Goal: Obtain resource: Download file/media

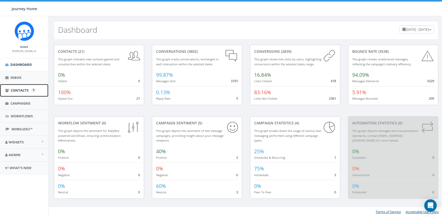
click at [24, 90] on span "Contacts" at bounding box center [20, 90] width 18 height 5
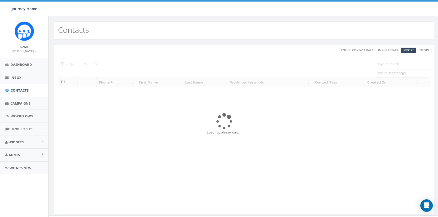
select select
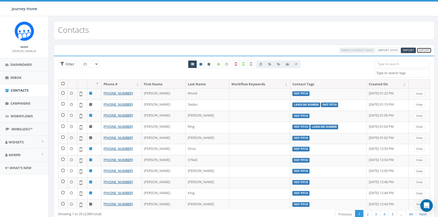
click at [428, 50] on link "Export" at bounding box center [424, 50] width 15 height 5
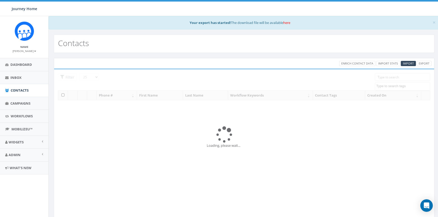
select select
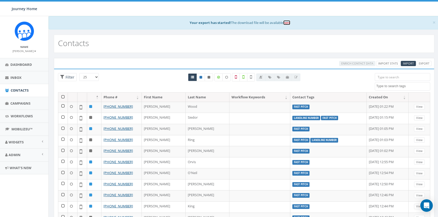
click at [289, 23] on link "here" at bounding box center [286, 22] width 7 height 5
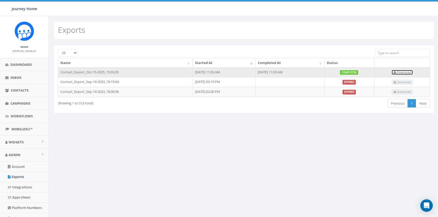
click at [409, 71] on span "Download" at bounding box center [402, 72] width 17 height 4
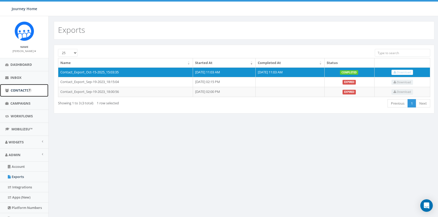
click at [25, 89] on span "Contacts" at bounding box center [20, 90] width 18 height 5
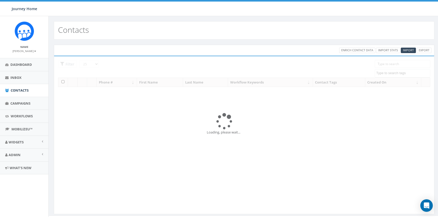
select select
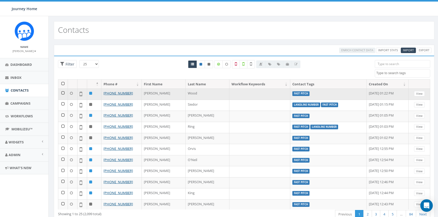
click at [72, 92] on icon at bounding box center [71, 93] width 3 height 3
click at [72, 93] on icon at bounding box center [71, 93] width 3 height 3
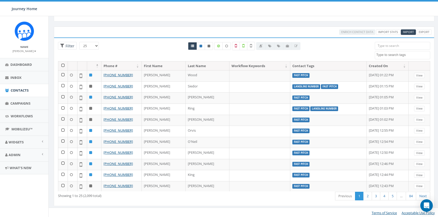
click at [408, 43] on input "search" at bounding box center [403, 46] width 56 height 8
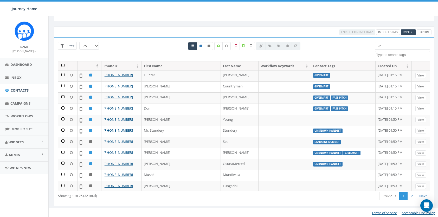
type input "u"
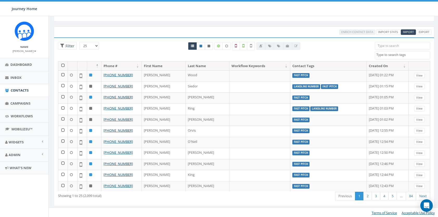
click at [298, 63] on th "Contact Tags" at bounding box center [328, 65] width 76 height 9
click at [311, 64] on th "Contact Tags" at bounding box center [328, 65] width 76 height 9
click at [314, 66] on th "Contact Tags" at bounding box center [328, 65] width 76 height 9
click at [314, 68] on th "Contact Tags" at bounding box center [328, 65] width 76 height 9
click at [237, 45] on icon at bounding box center [236, 45] width 2 height 5
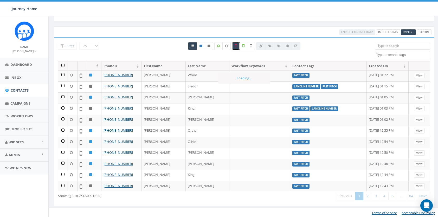
scroll to position [8, 0]
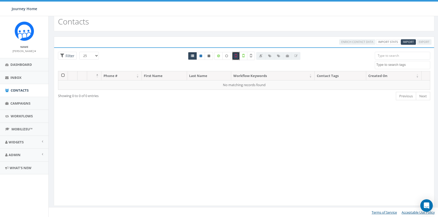
click at [237, 54] on label at bounding box center [236, 56] width 8 height 8
checkbox input "false"
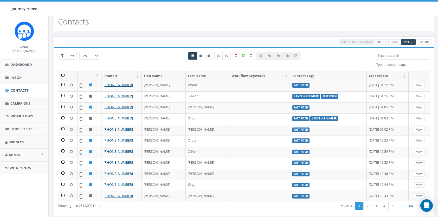
click at [251, 55] on icon at bounding box center [251, 55] width 2 height 5
checkbox input "false"
click at [209, 55] on icon at bounding box center [209, 55] width 3 height 3
radio input "true"
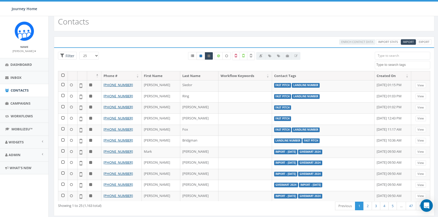
click at [202, 56] on icon at bounding box center [201, 55] width 3 height 3
radio input "true"
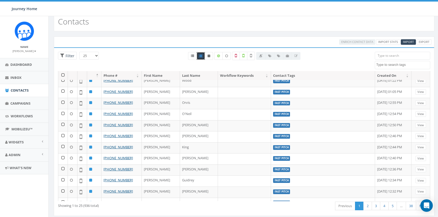
scroll to position [0, 0]
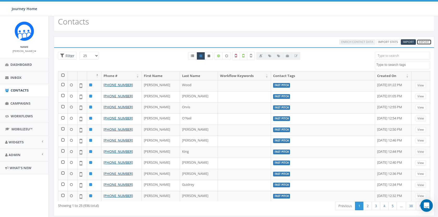
click at [425, 41] on link "Export" at bounding box center [424, 41] width 15 height 5
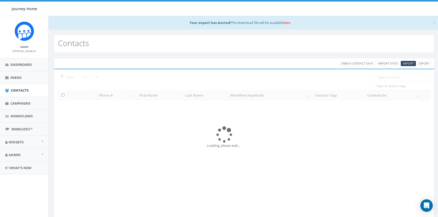
select select
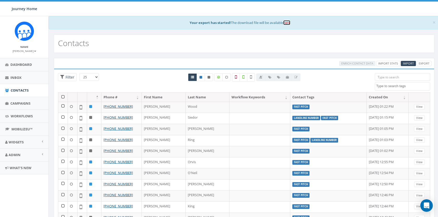
click at [288, 22] on link "here" at bounding box center [286, 22] width 7 height 5
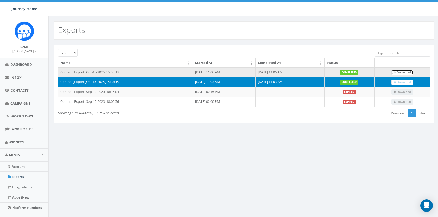
click at [409, 72] on span "Download" at bounding box center [402, 72] width 17 height 4
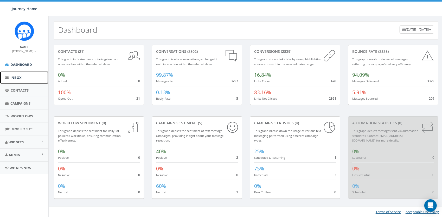
click at [23, 78] on link "Inbox" at bounding box center [24, 77] width 48 height 13
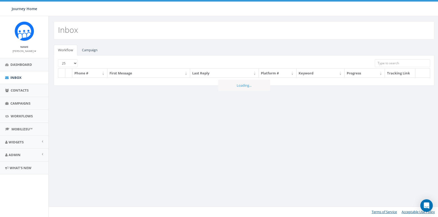
select select
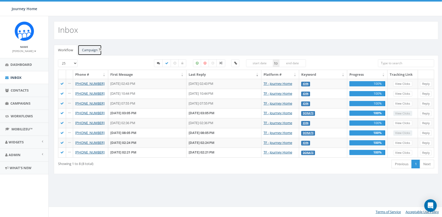
click at [90, 49] on link "Campaign" at bounding box center [90, 50] width 24 height 11
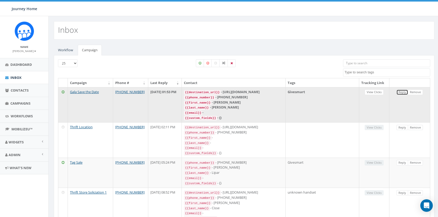
click at [404, 94] on link "Reply" at bounding box center [402, 91] width 12 height 5
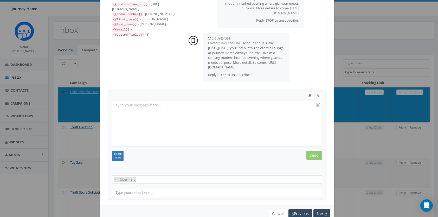
scroll to position [42, 0]
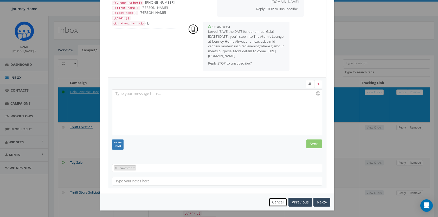
click at [273, 199] on button "Cancel" at bounding box center [278, 202] width 18 height 9
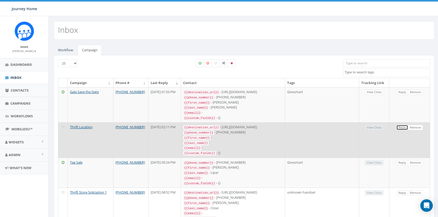
click at [403, 125] on link "Reply" at bounding box center [402, 127] width 12 height 5
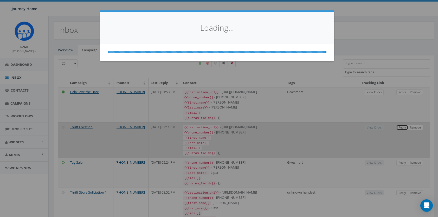
scroll to position [0, 0]
select select
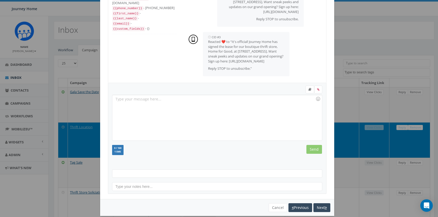
scroll to position [42, 0]
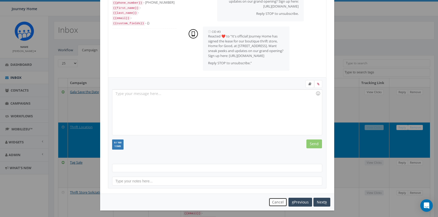
click at [276, 200] on button "Cancel" at bounding box center [278, 202] width 18 height 9
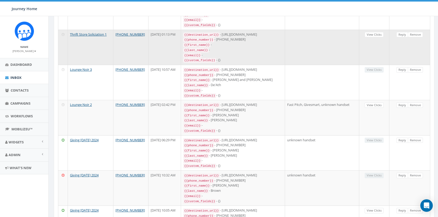
scroll to position [208, 0]
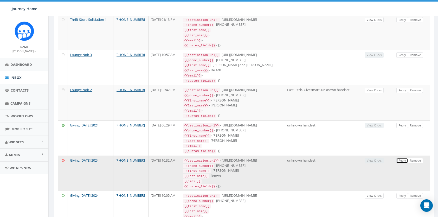
click at [404, 158] on link "Reply" at bounding box center [402, 160] width 12 height 5
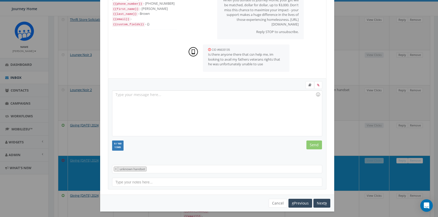
scroll to position [42, 0]
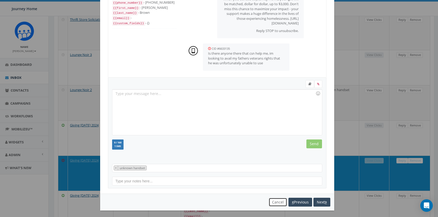
click at [274, 201] on button "Cancel" at bounding box center [278, 202] width 18 height 9
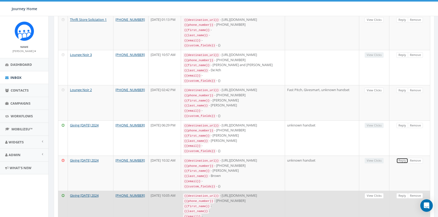
scroll to position [78, 0]
